Goal: Transaction & Acquisition: Purchase product/service

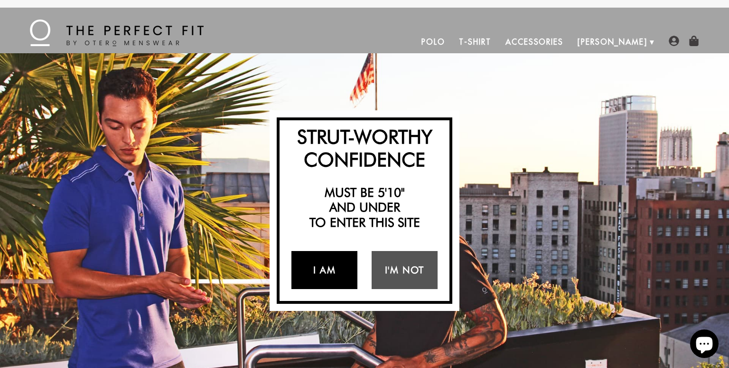
click at [324, 274] on link "I Am" at bounding box center [325, 270] width 66 height 38
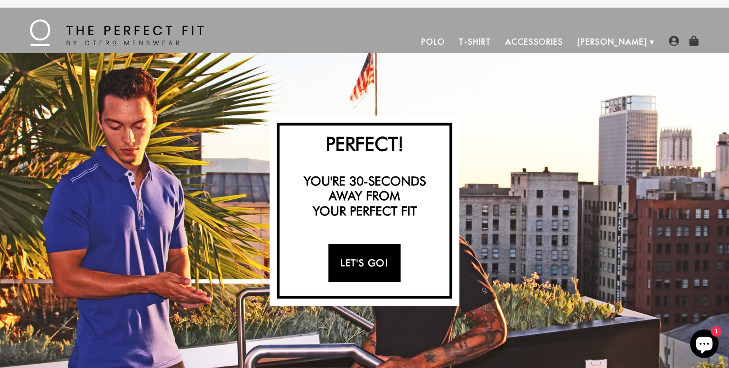
click at [355, 264] on link "Let's Go!" at bounding box center [365, 263] width 72 height 38
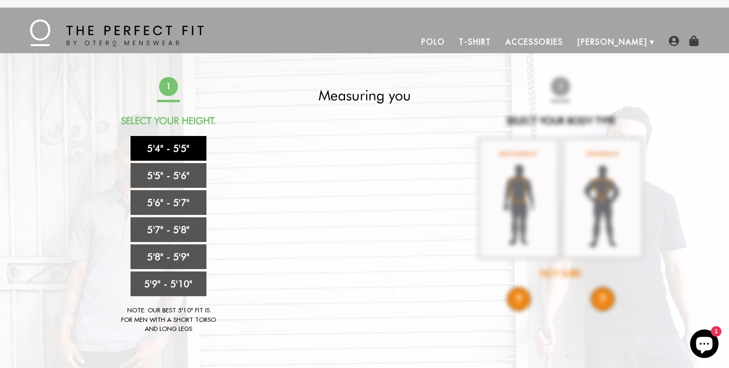
click at [177, 143] on link "5'4" - 5'5"" at bounding box center [169, 148] width 76 height 25
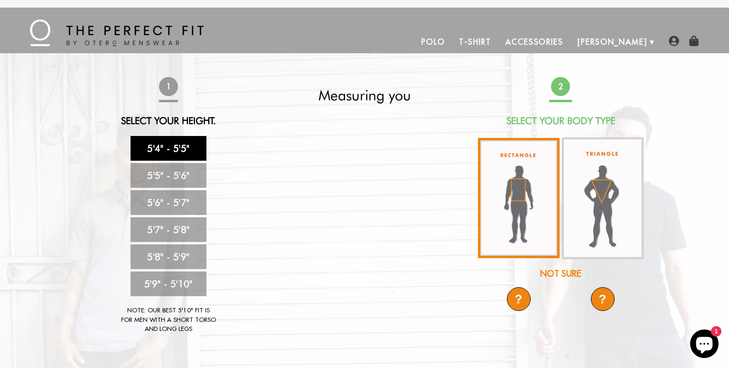
click at [512, 181] on img at bounding box center [519, 198] width 82 height 120
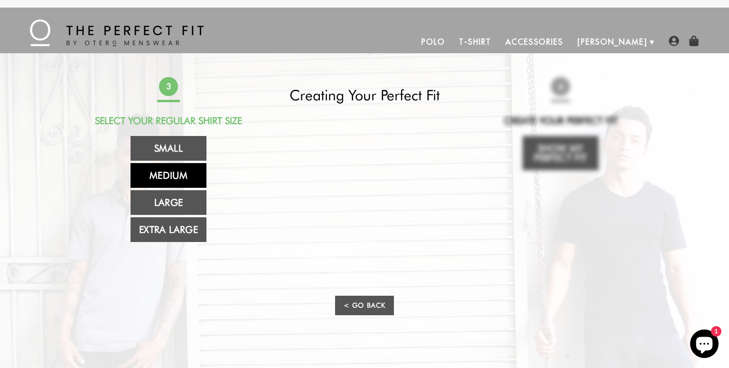
click at [182, 173] on link "Medium" at bounding box center [169, 175] width 76 height 25
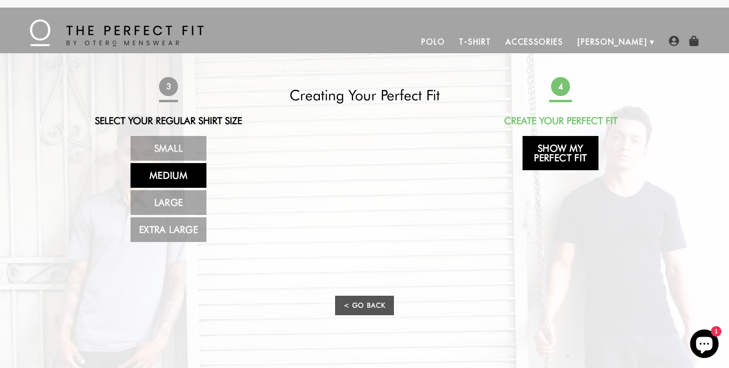
click at [566, 155] on link "Show My Perfect Fit" at bounding box center [561, 153] width 76 height 34
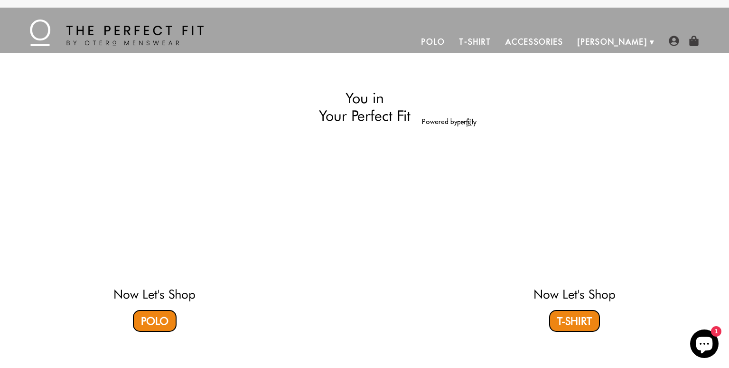
select select "M"
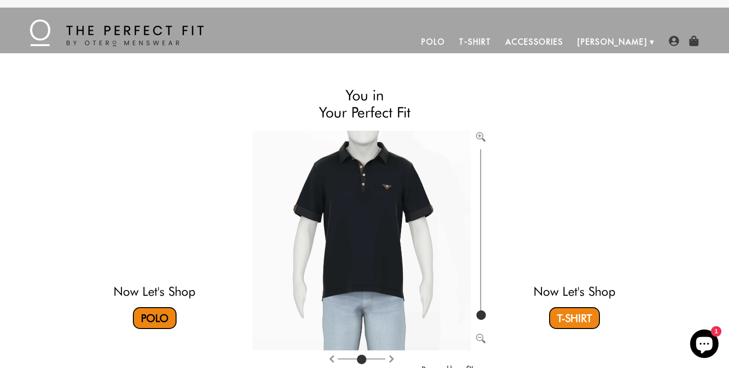
click at [152, 321] on link "Polo" at bounding box center [155, 318] width 44 height 22
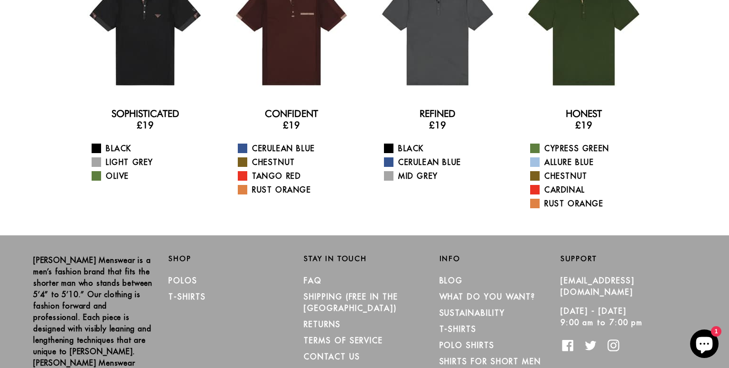
scroll to position [40, 0]
